Goal: Transaction & Acquisition: Book appointment/travel/reservation

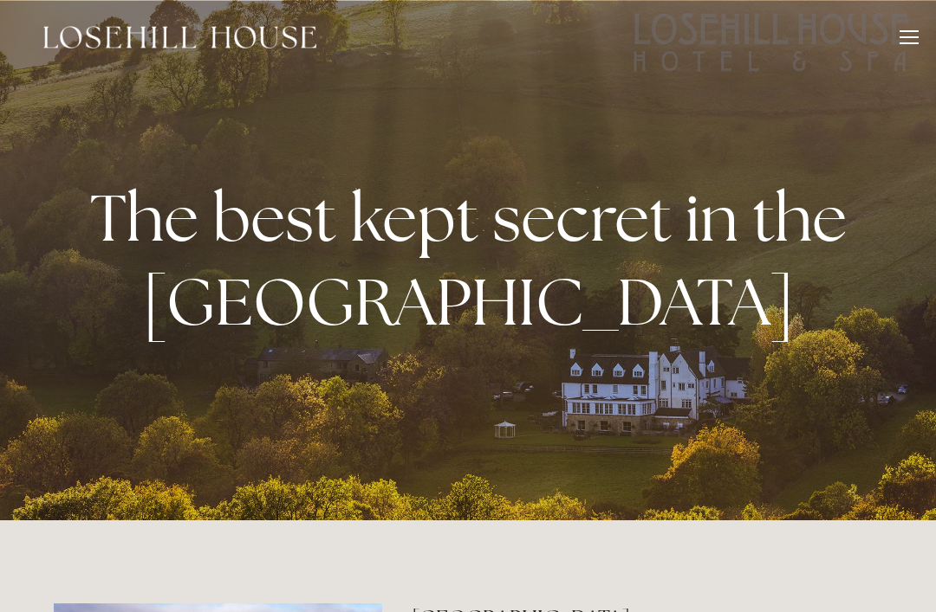
click at [910, 35] on div at bounding box center [908, 39] width 19 height 19
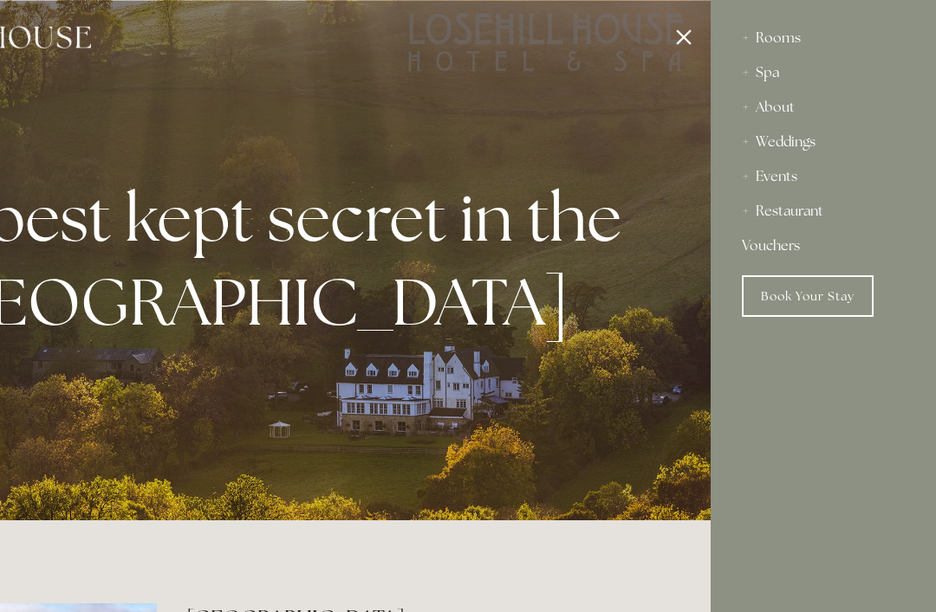
click at [768, 37] on div "Rooms" at bounding box center [823, 38] width 163 height 35
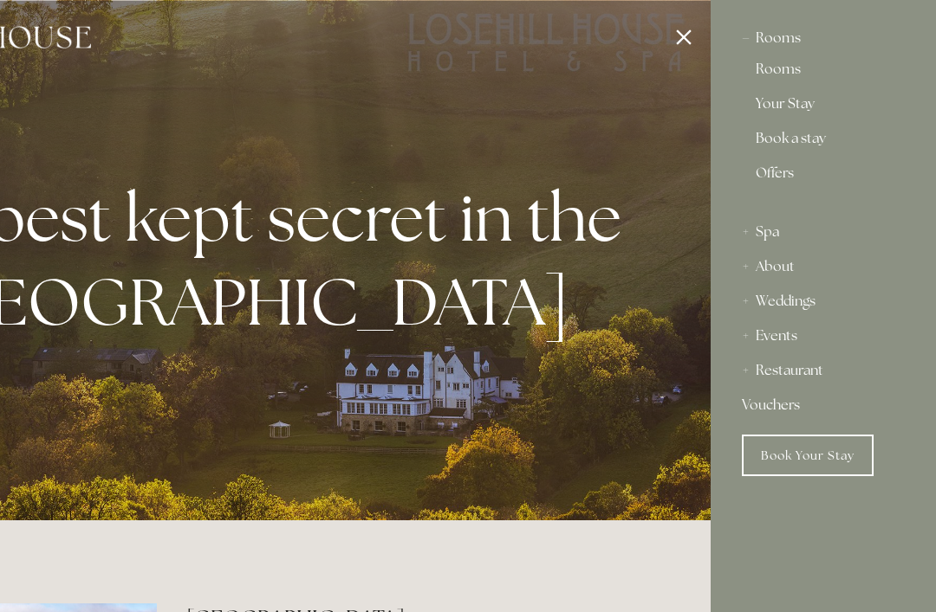
click at [812, 456] on link "Book Your Stay" at bounding box center [808, 456] width 132 height 42
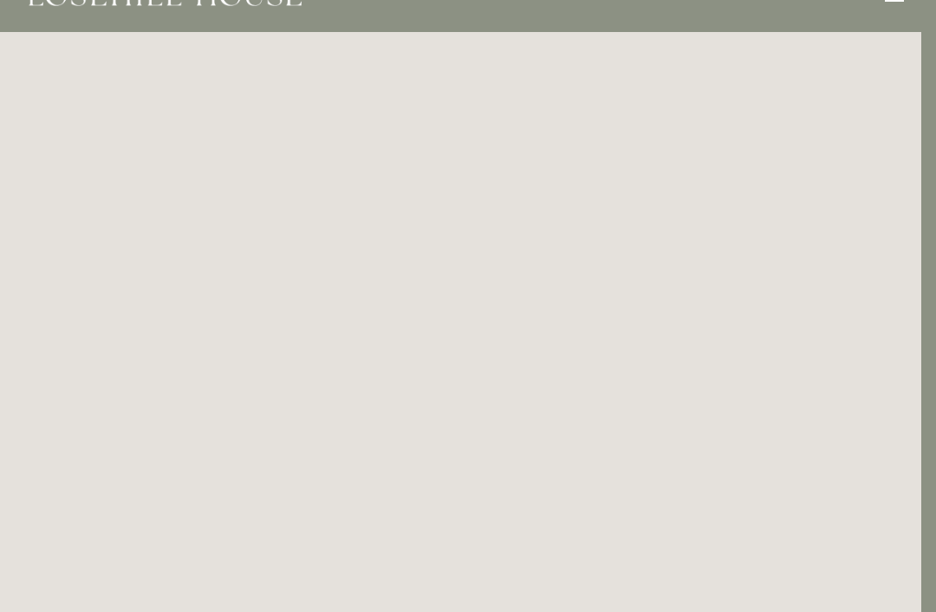
scroll to position [0, 15]
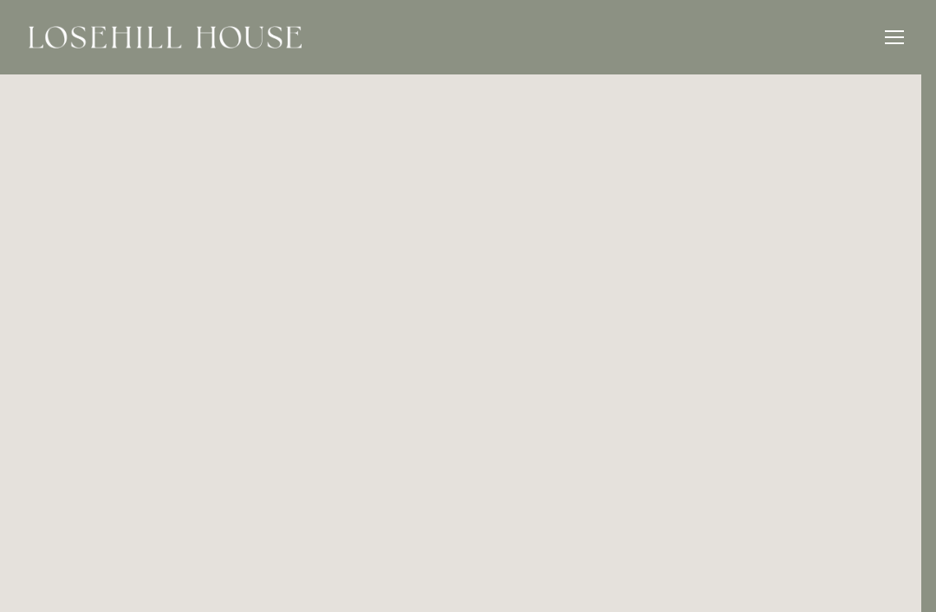
click at [897, 32] on div at bounding box center [893, 39] width 19 height 19
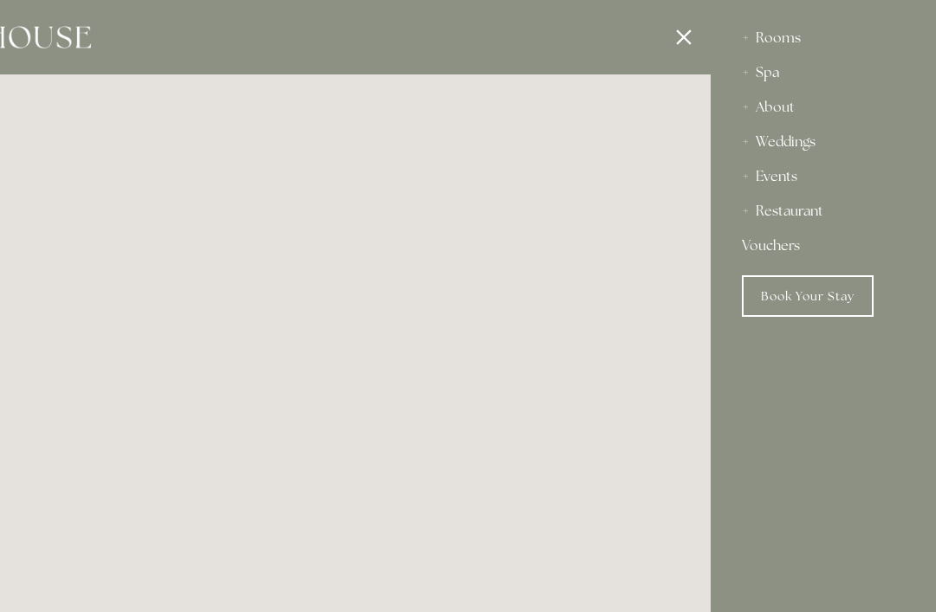
click at [792, 218] on div "Restaurant" at bounding box center [823, 211] width 163 height 35
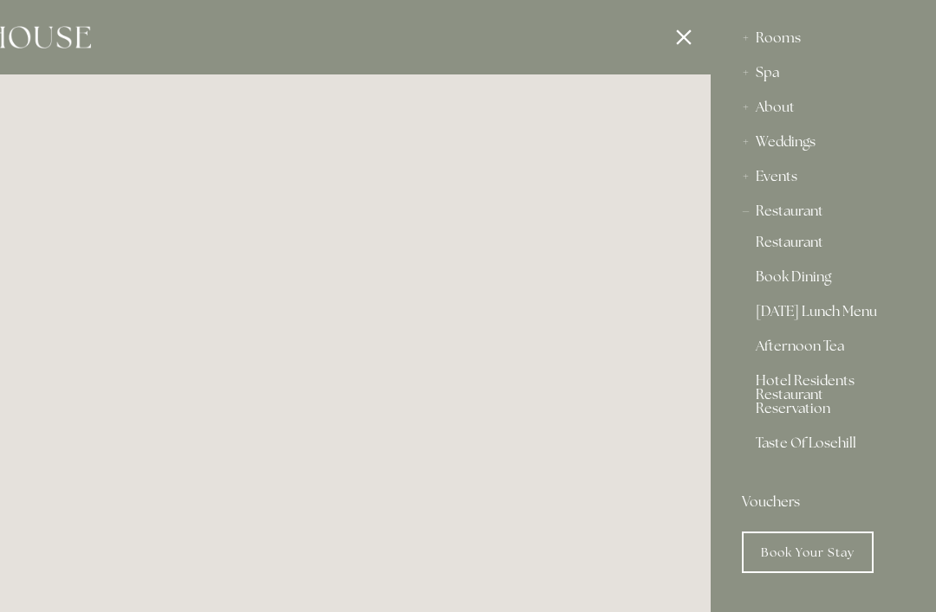
click at [802, 252] on link "Restaurant" at bounding box center [822, 246] width 135 height 21
click at [435, 393] on div at bounding box center [243, 306] width 936 height 612
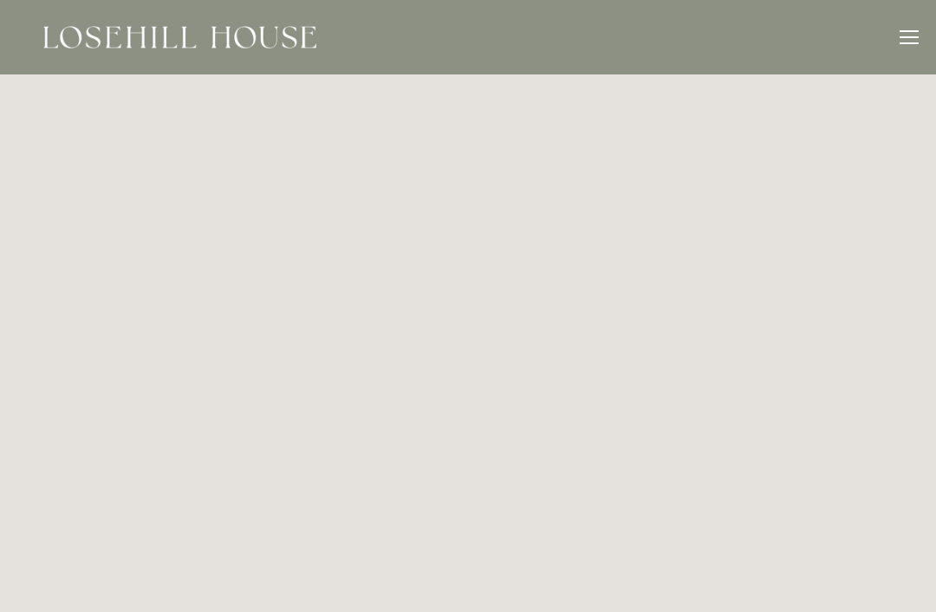
click at [910, 42] on div at bounding box center [908, 43] width 19 height 2
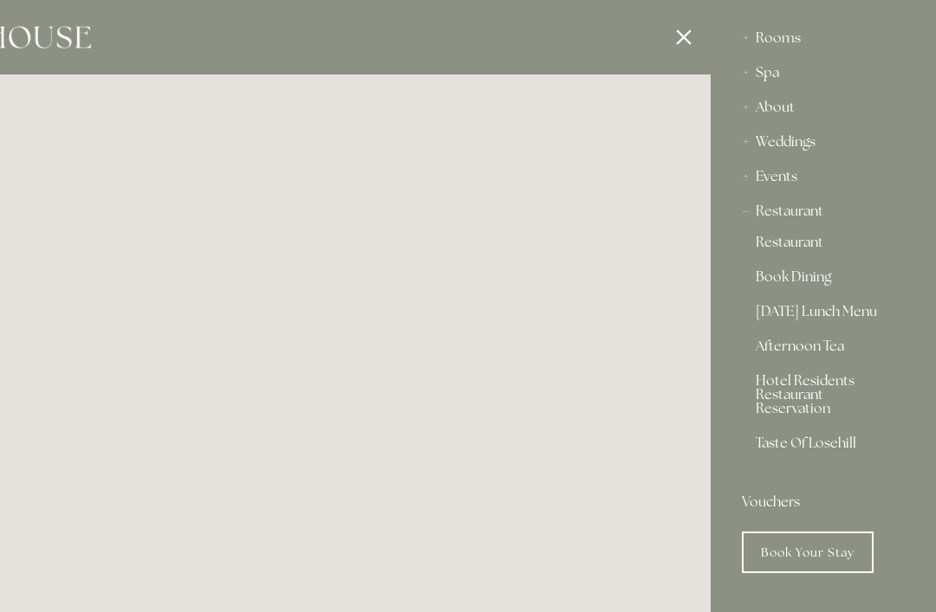
click at [786, 247] on link "Restaurant" at bounding box center [822, 246] width 135 height 21
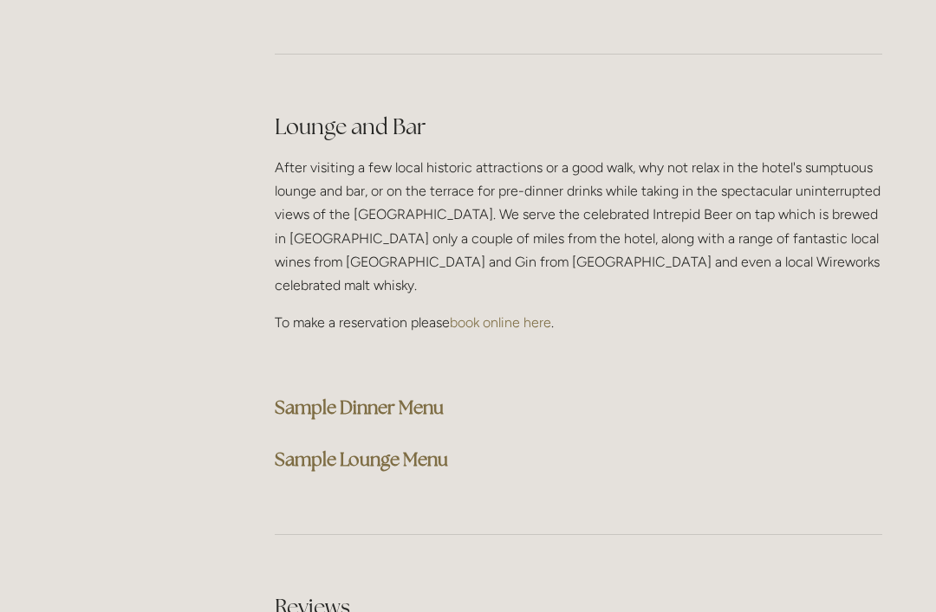
scroll to position [4376, 0]
click at [301, 397] on strong "Sample Dinner Menu" at bounding box center [359, 408] width 169 height 23
